Goal: Browse casually: Explore the website without a specific task or goal

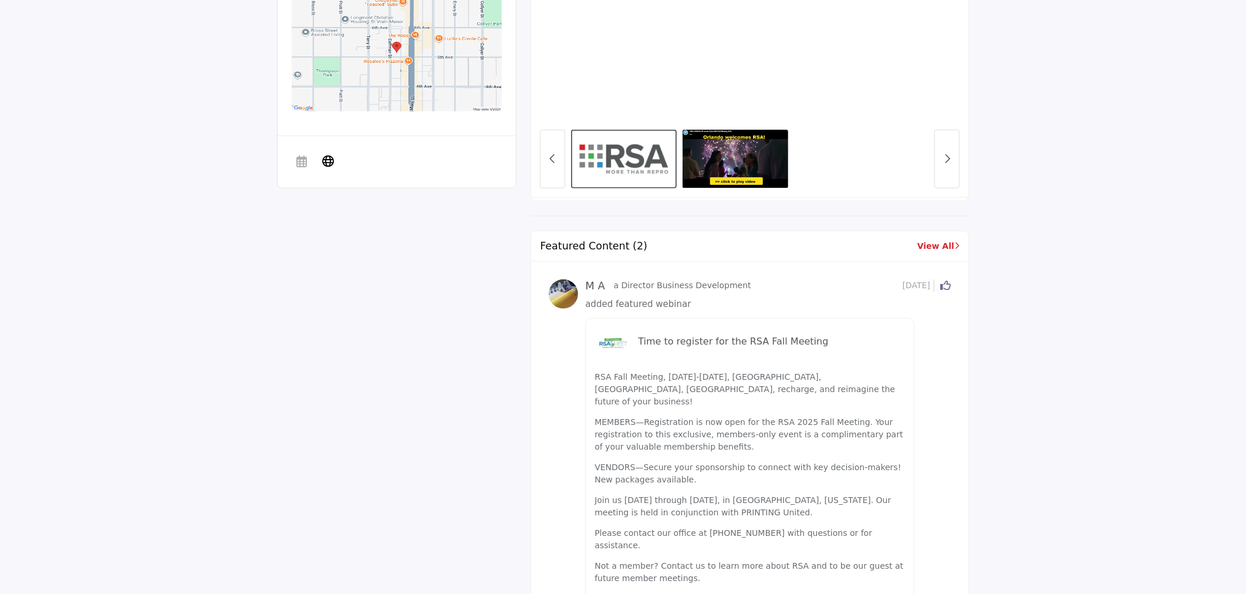
scroll to position [717, 0]
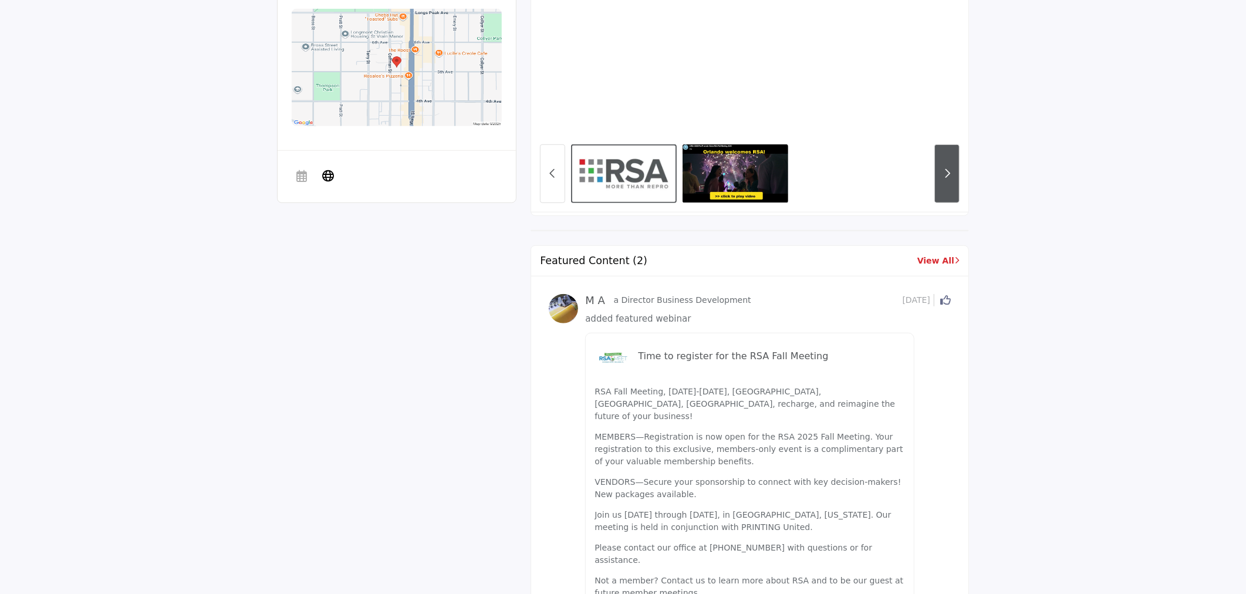
click at [946, 180] on button "Next button" at bounding box center [947, 173] width 25 height 59
click at [559, 177] on button "Previous Button" at bounding box center [552, 173] width 25 height 59
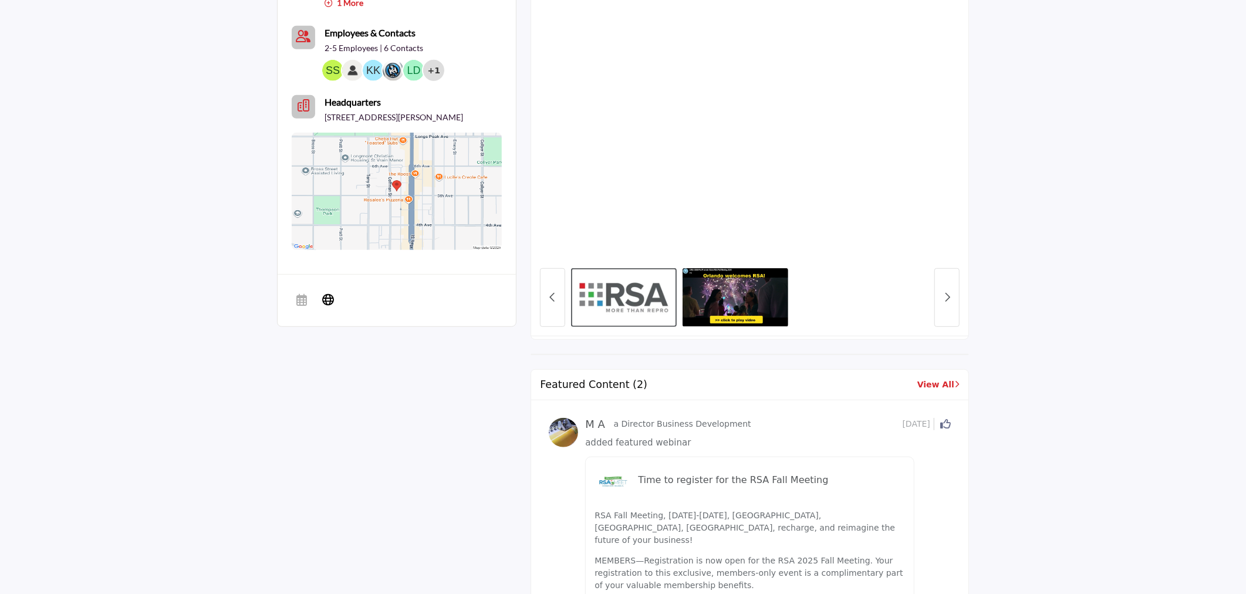
scroll to position [391, 0]
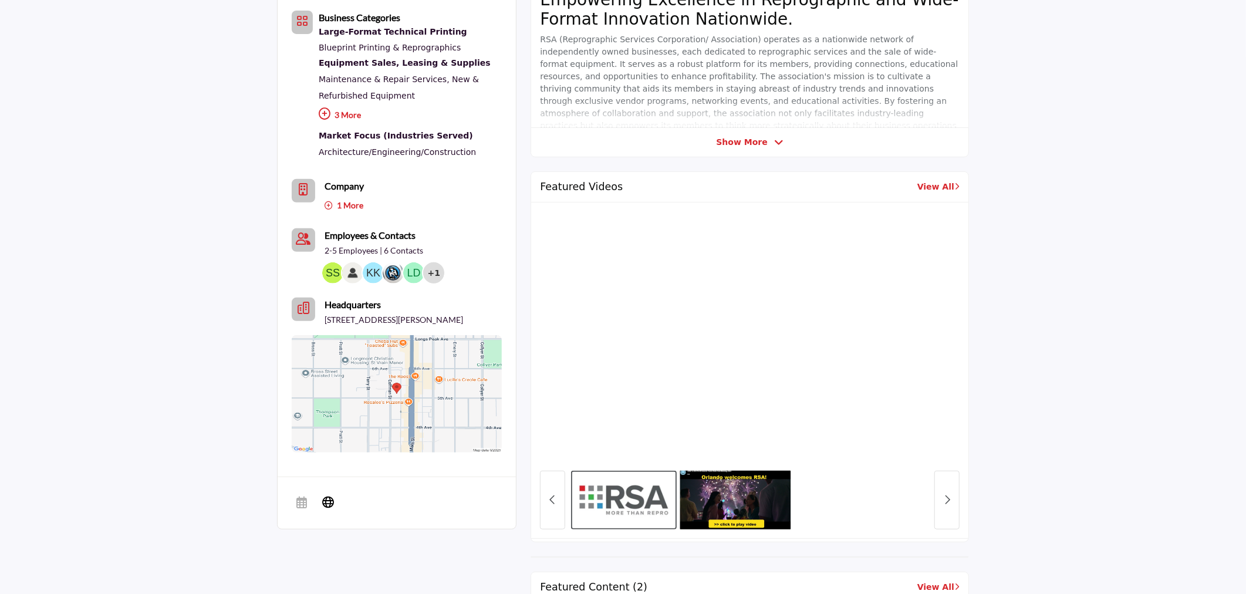
click at [779, 511] on img at bounding box center [735, 500] width 111 height 62
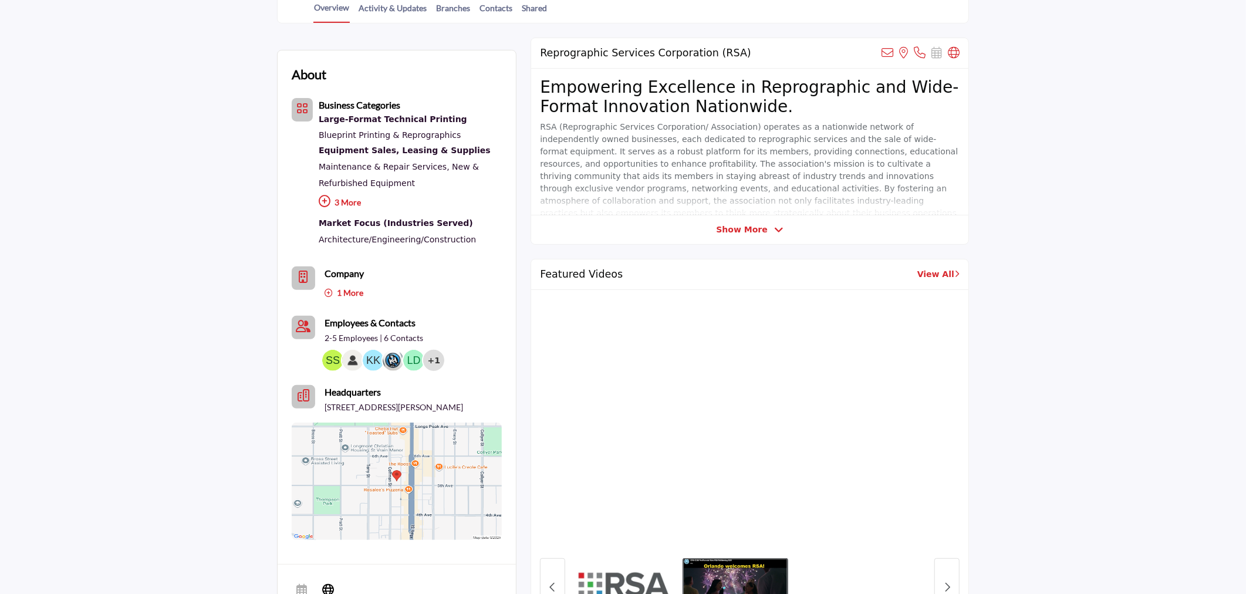
scroll to position [456, 0]
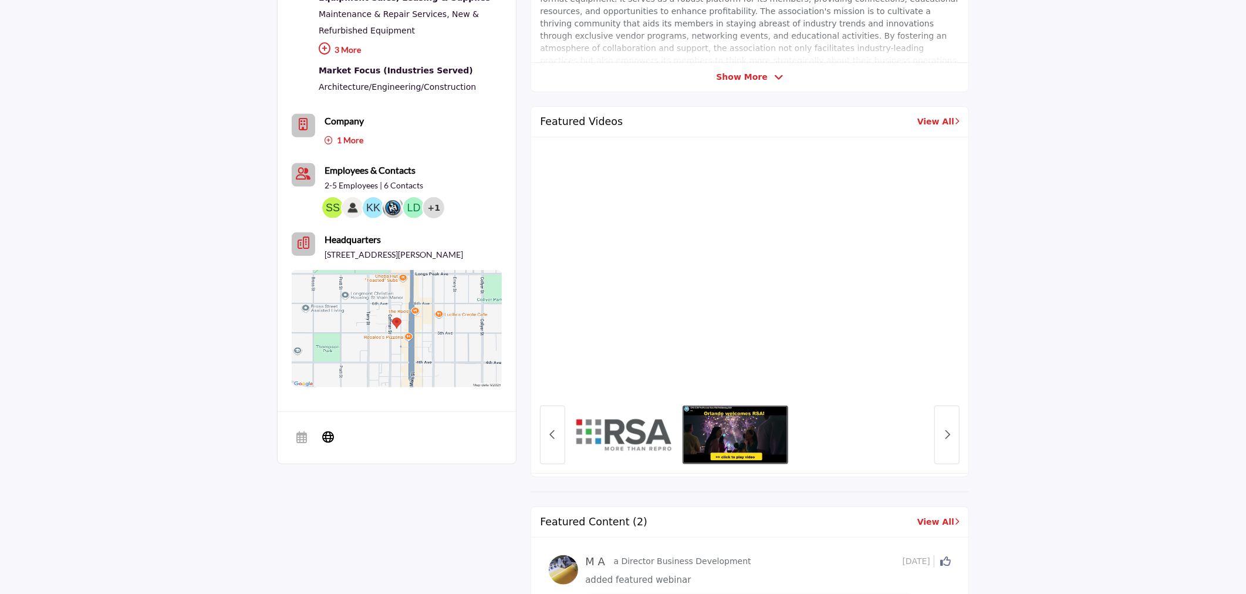
click at [601, 425] on img at bounding box center [624, 435] width 111 height 62
click at [628, 419] on img at bounding box center [624, 435] width 111 height 62
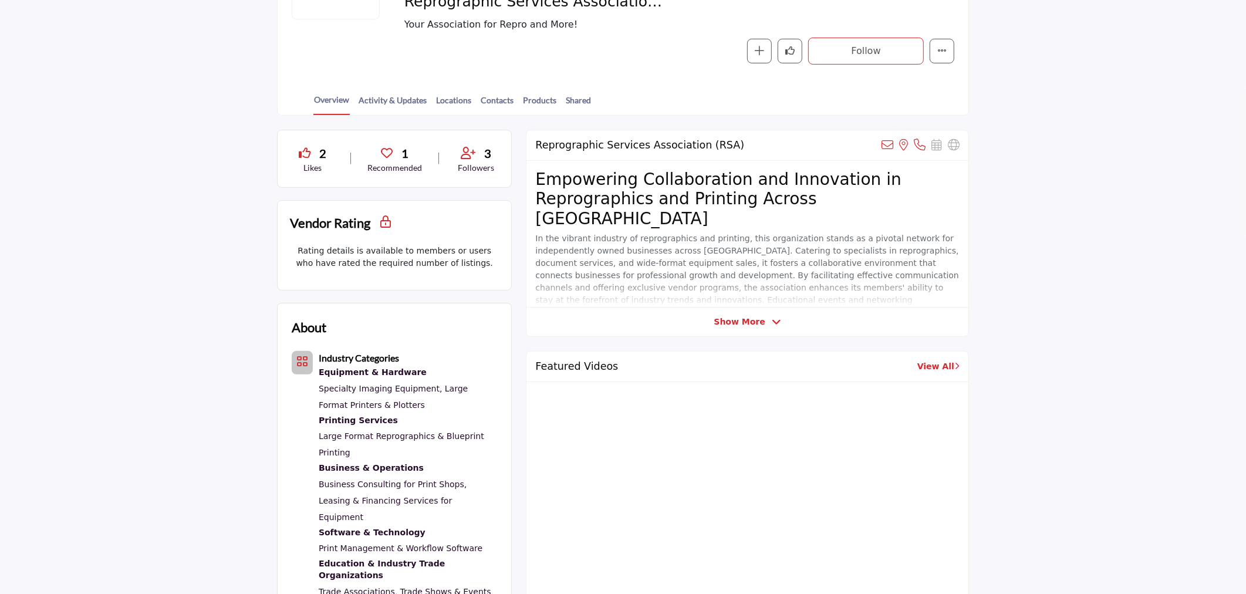
scroll to position [391, 0]
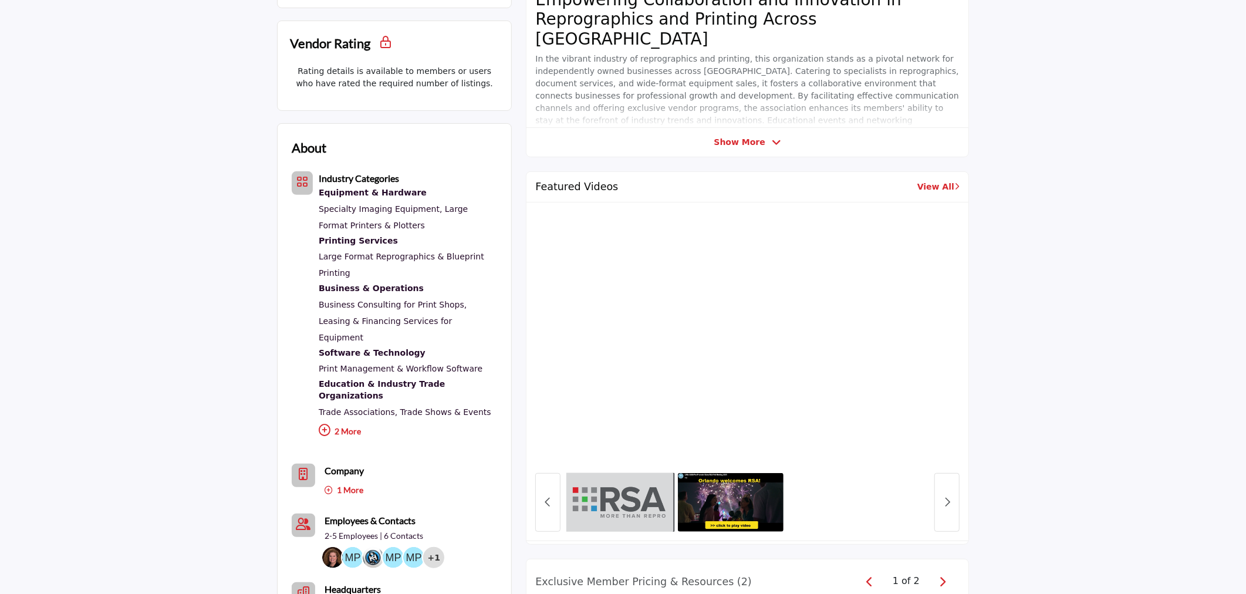
click at [637, 501] on img at bounding box center [619, 502] width 111 height 62
click at [732, 505] on img at bounding box center [731, 502] width 111 height 62
